Goal: Transaction & Acquisition: Purchase product/service

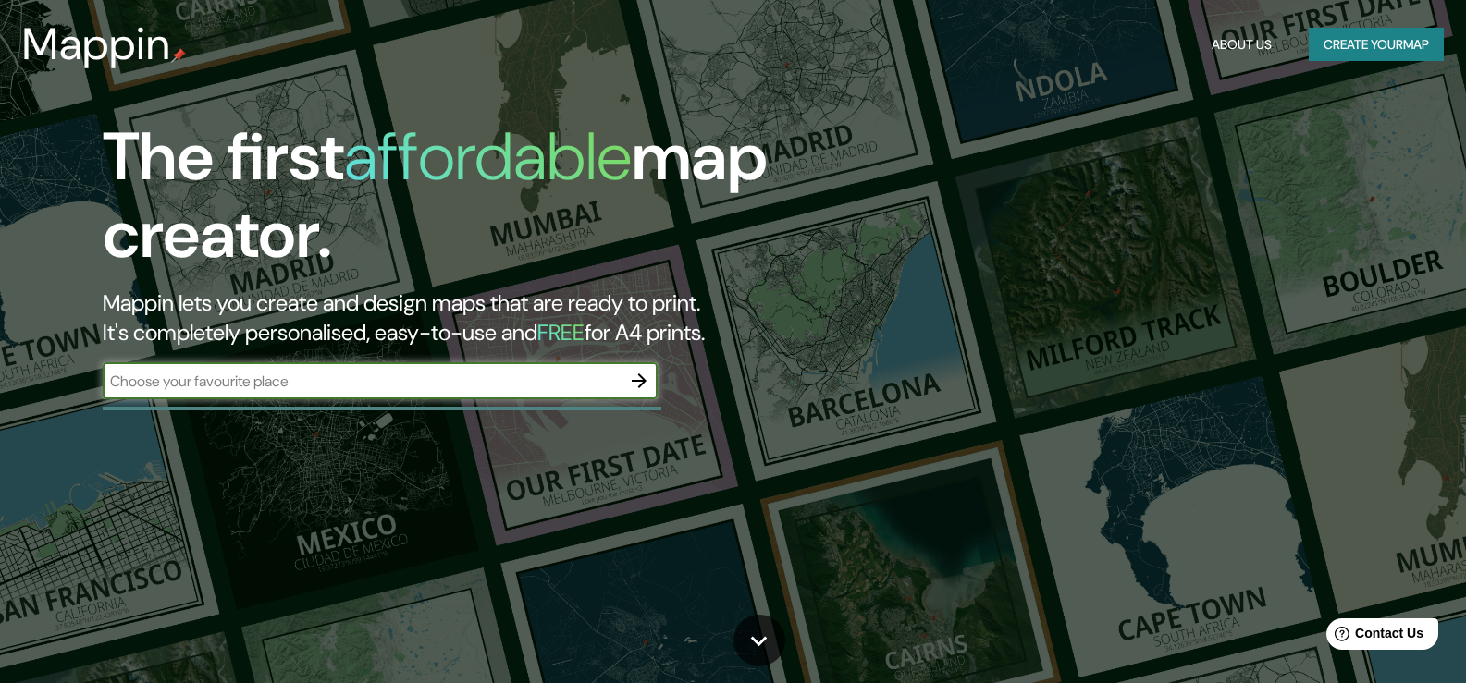
click at [237, 387] on input "text" at bounding box center [362, 381] width 518 height 21
click at [294, 389] on input "text" at bounding box center [362, 381] width 518 height 21
type input "nutan gram 713405"
click at [643, 376] on icon "button" at bounding box center [639, 381] width 22 height 22
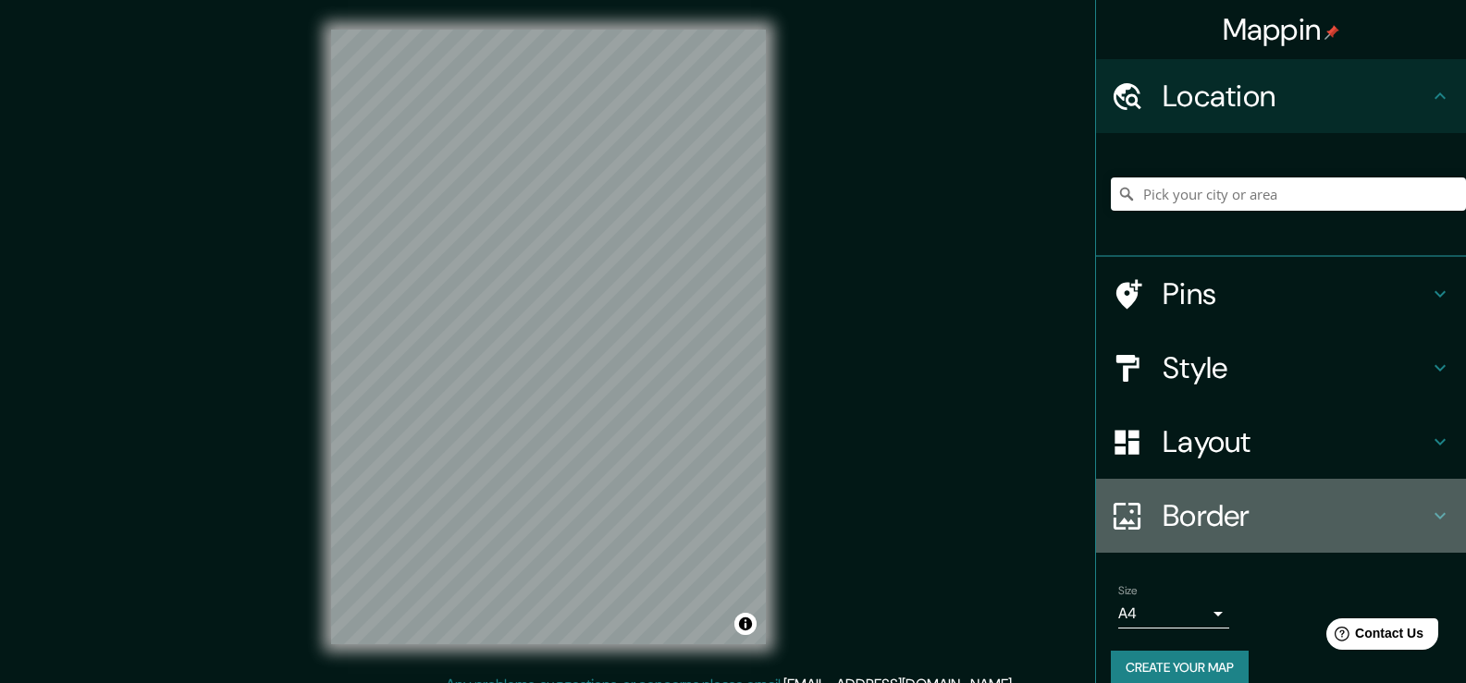
click at [1186, 513] on h4 "Border" at bounding box center [1295, 516] width 266 height 37
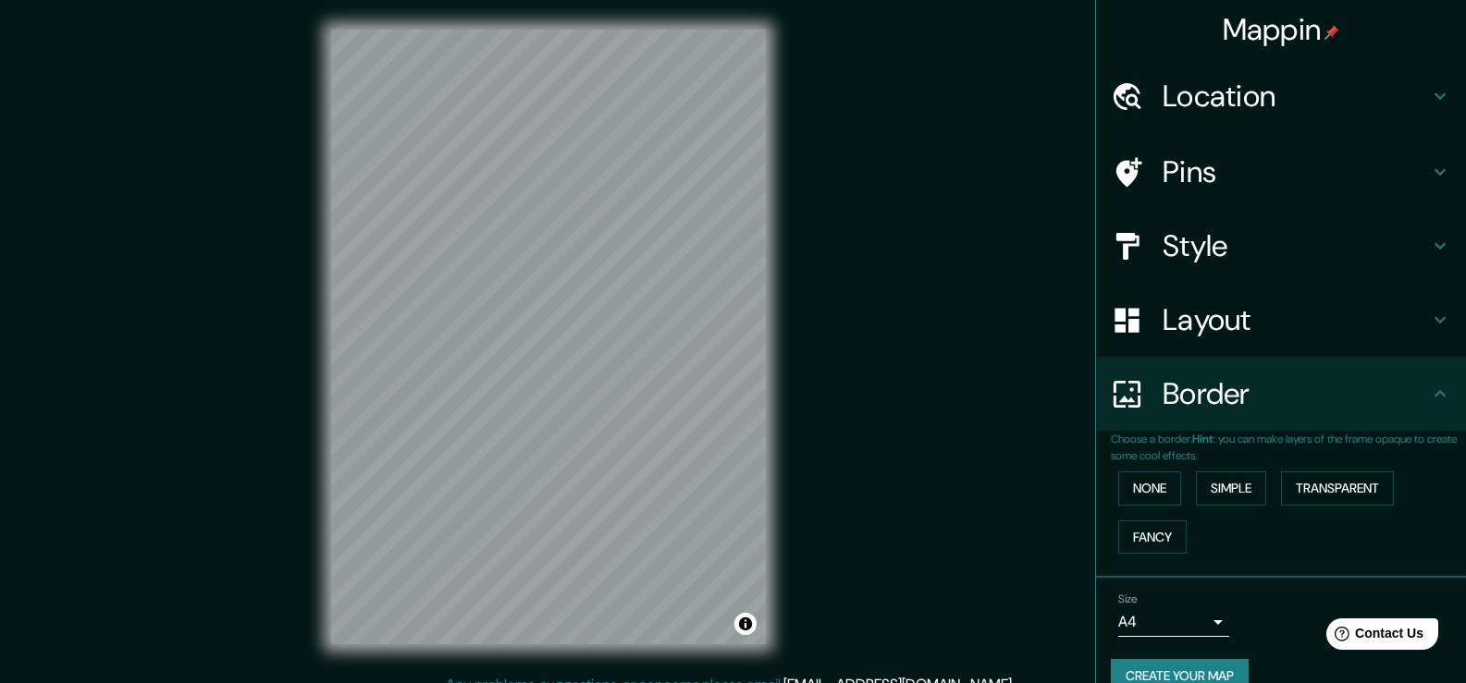
click at [1172, 319] on h4 "Layout" at bounding box center [1295, 319] width 266 height 37
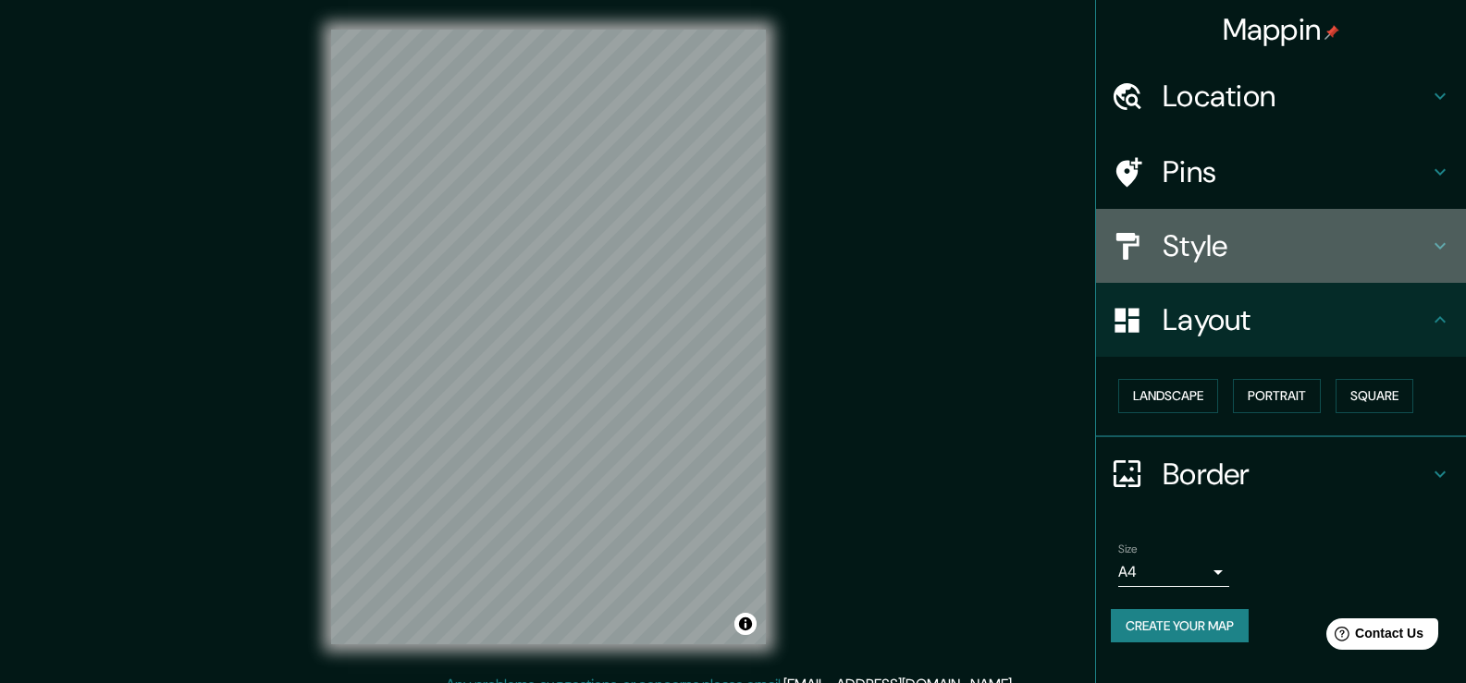
click at [1172, 251] on h4 "Style" at bounding box center [1295, 246] width 266 height 37
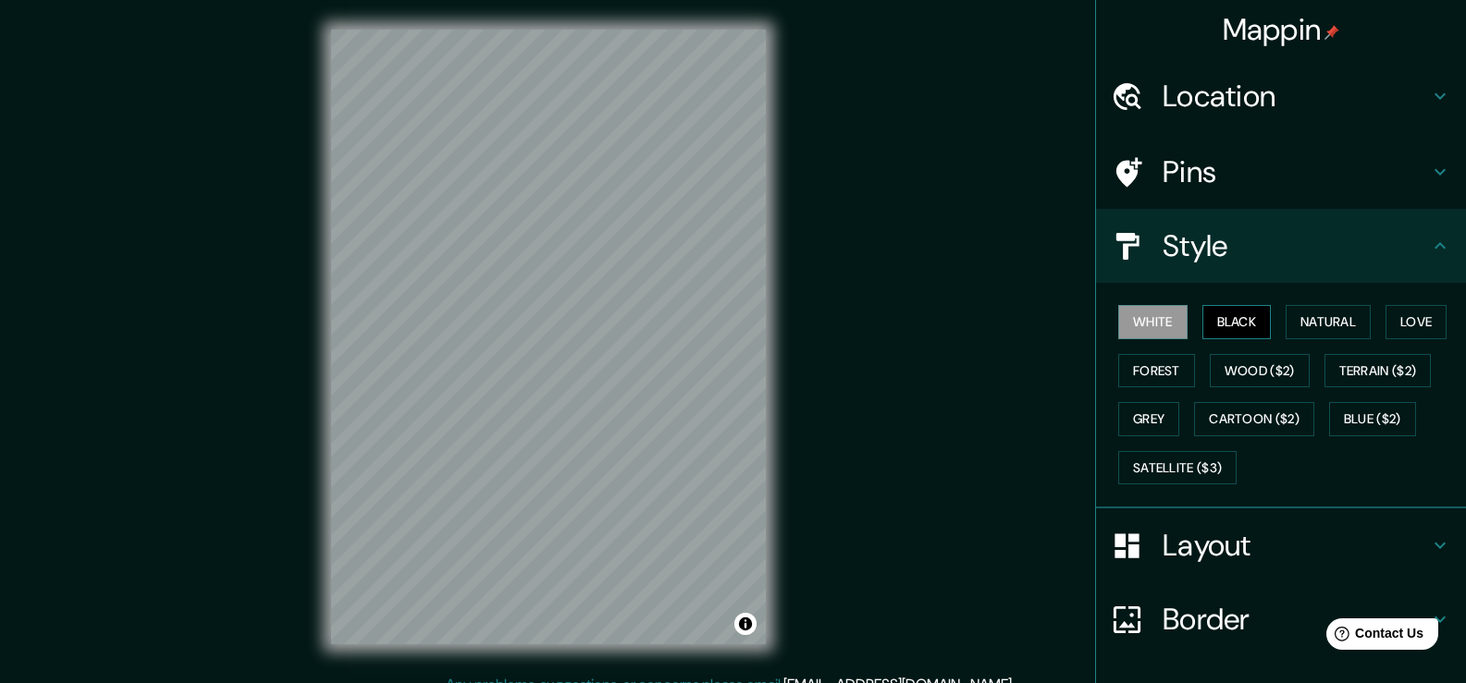
click at [1222, 319] on button "Black" at bounding box center [1236, 322] width 69 height 34
click at [1133, 314] on button "White" at bounding box center [1152, 322] width 69 height 34
click at [823, 434] on div "Mappin Location Pins Style White Black Natural Love Forest Wood ($2) Terrain ($…" at bounding box center [733, 352] width 1466 height 704
click at [1190, 107] on h4 "Location" at bounding box center [1295, 96] width 266 height 37
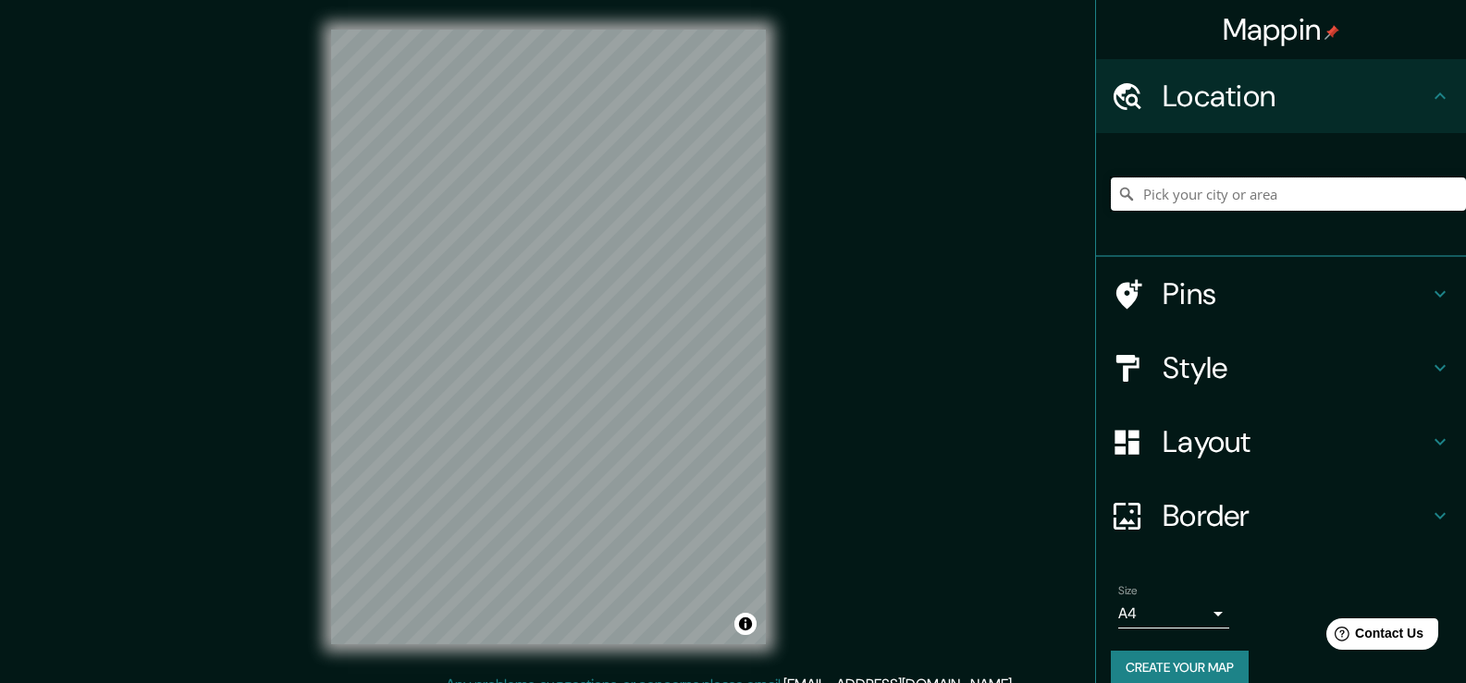
click at [1161, 191] on input "Pick your city or area" at bounding box center [1288, 194] width 355 height 33
drag, startPoint x: 1184, startPoint y: 193, endPoint x: 1221, endPoint y: 195, distance: 37.0
click at [1221, 195] on input "[GEOGRAPHIC_DATA], [GEOGRAPHIC_DATA]" at bounding box center [1288, 194] width 355 height 33
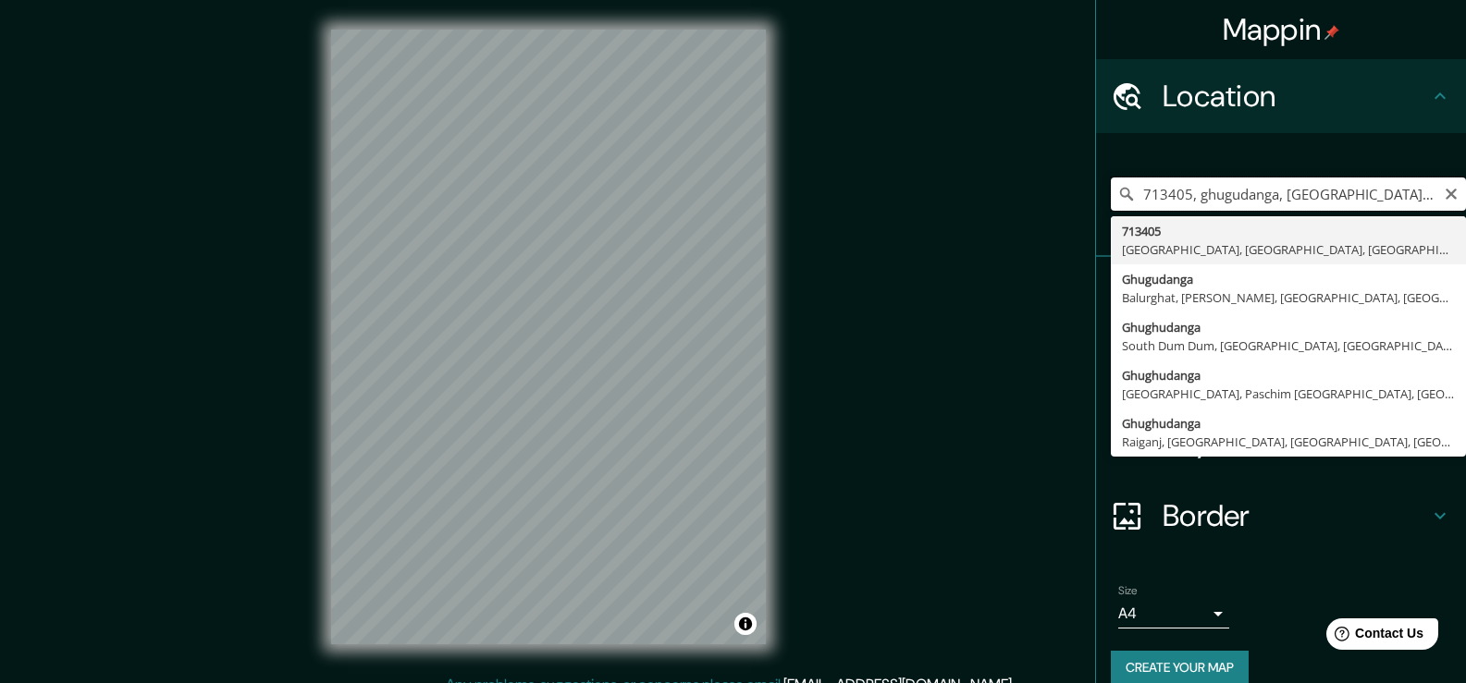
type input "[GEOGRAPHIC_DATA], [GEOGRAPHIC_DATA]"
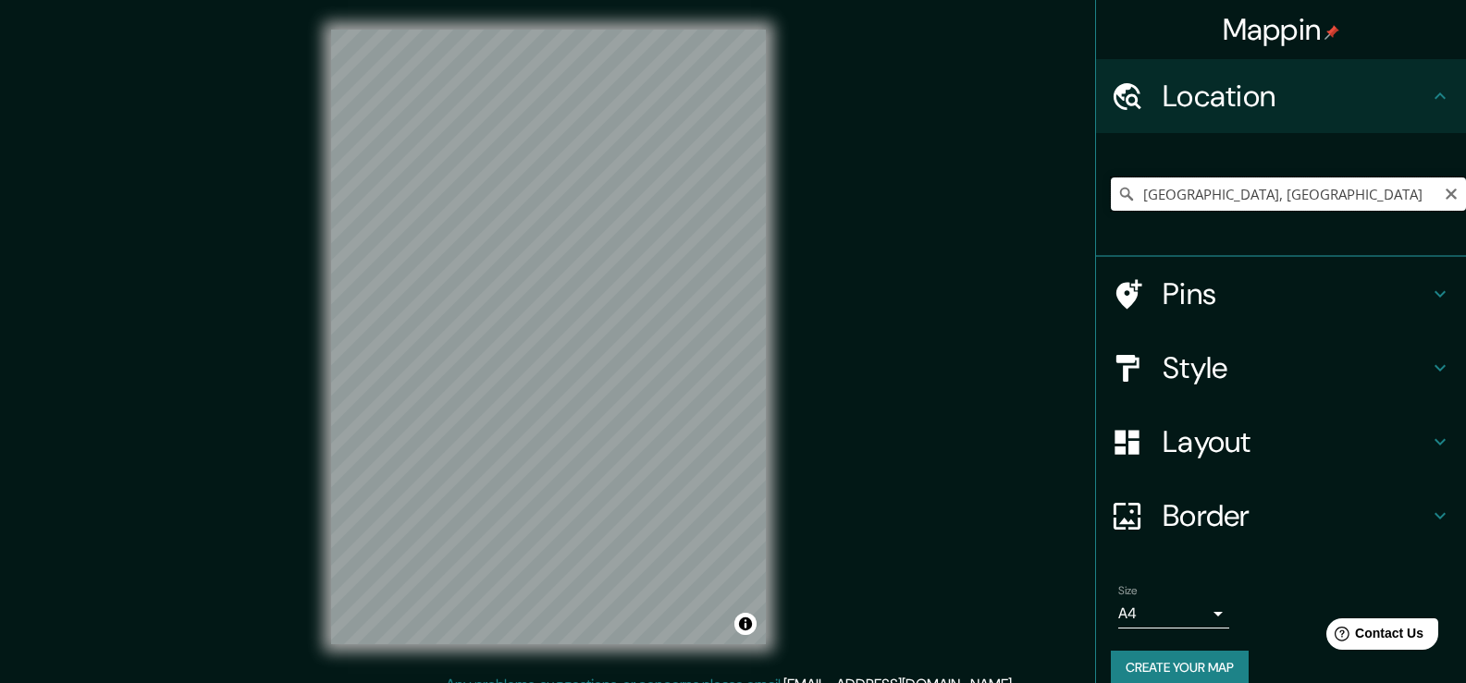
click at [1362, 196] on input "[GEOGRAPHIC_DATA], [GEOGRAPHIC_DATA]" at bounding box center [1288, 194] width 355 height 33
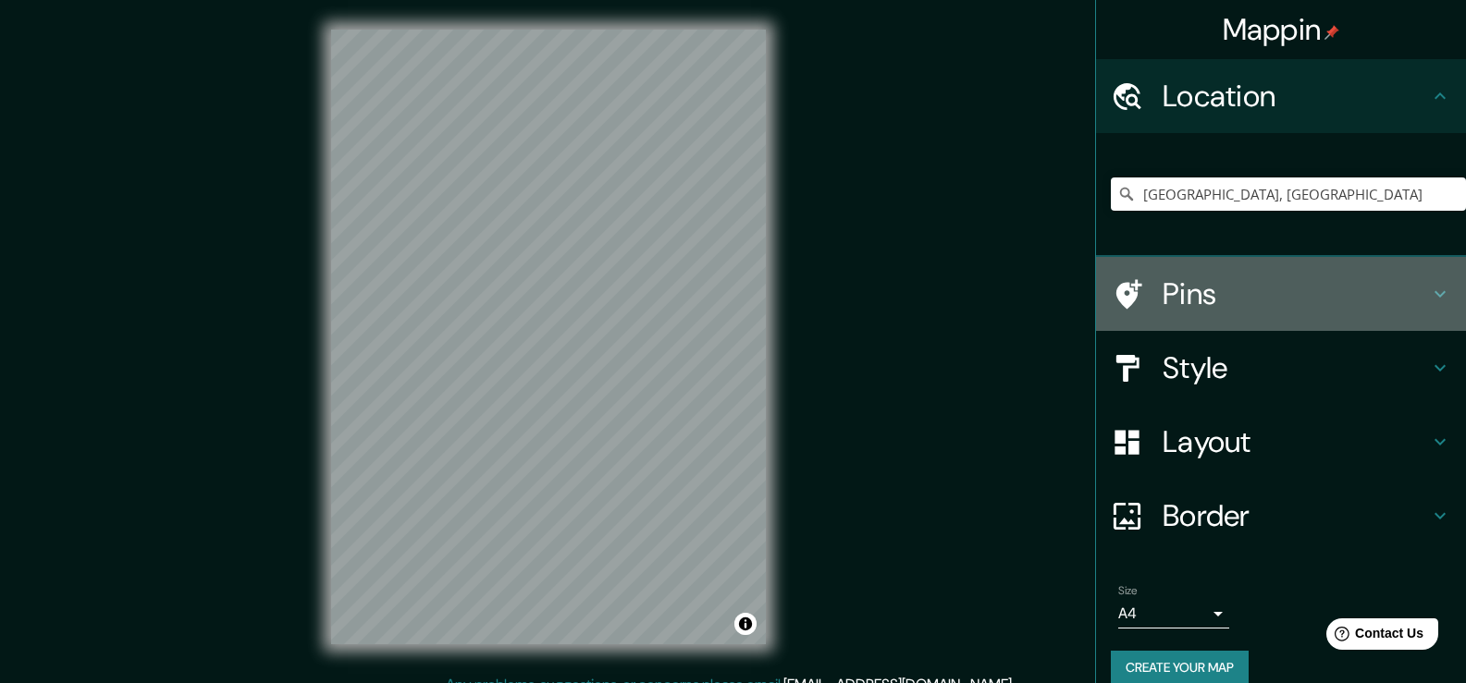
click at [1162, 297] on h4 "Pins" at bounding box center [1295, 294] width 266 height 37
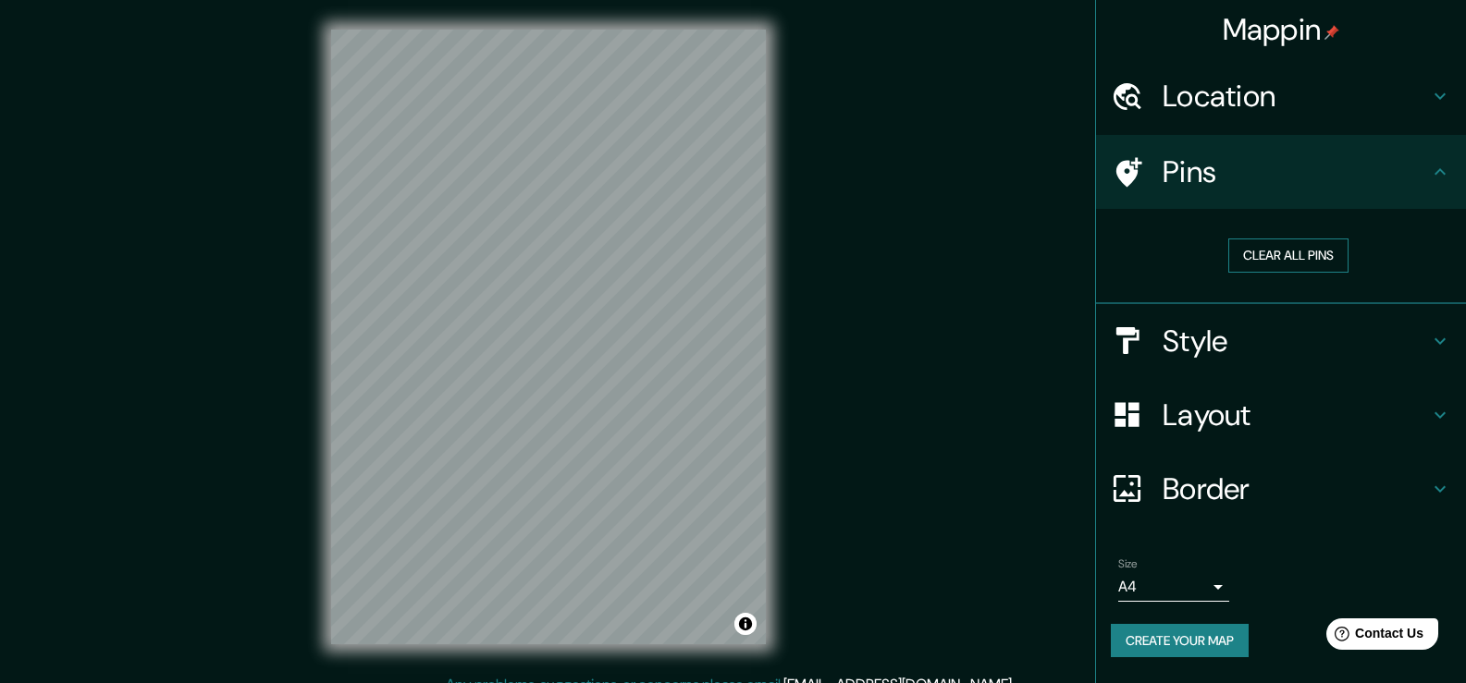
click at [1276, 253] on button "Clear all pins" at bounding box center [1288, 256] width 120 height 34
